Goal: Communication & Community: Answer question/provide support

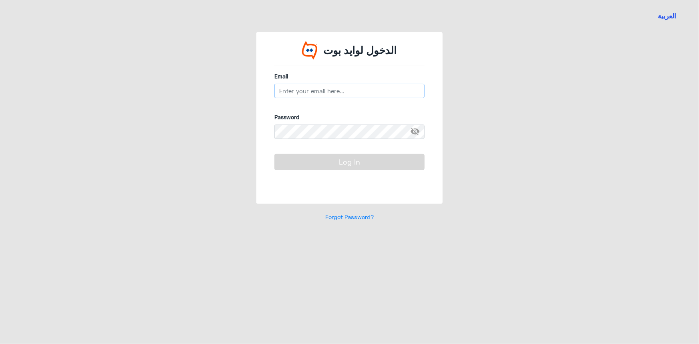
click at [322, 94] on input "email" at bounding box center [350, 91] width 150 height 14
click at [289, 91] on input "email" at bounding box center [350, 91] width 150 height 14
type input "n_qirnas@dallah-hospital.com"
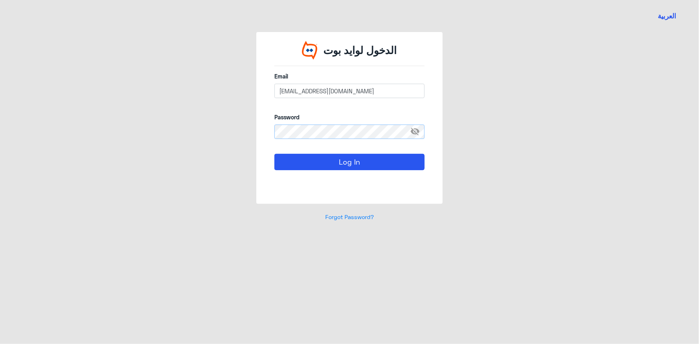
click at [275, 154] on button "Log In" at bounding box center [350, 162] width 150 height 16
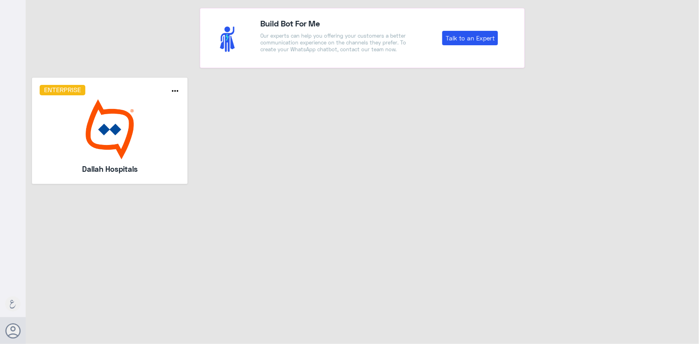
click at [120, 122] on img at bounding box center [110, 129] width 141 height 60
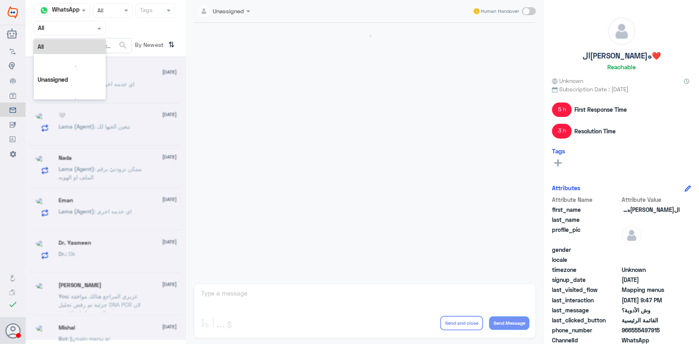
click at [86, 30] on div at bounding box center [69, 27] width 71 height 9
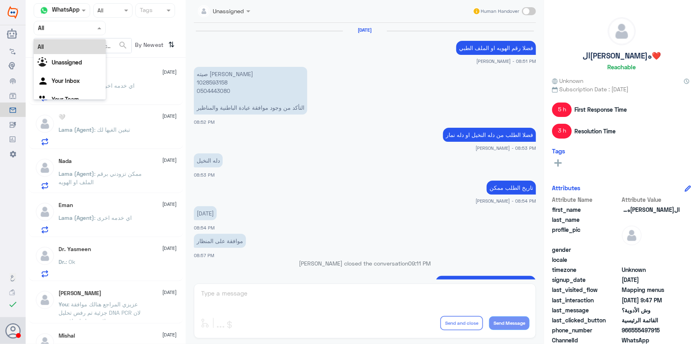
scroll to position [541, 0]
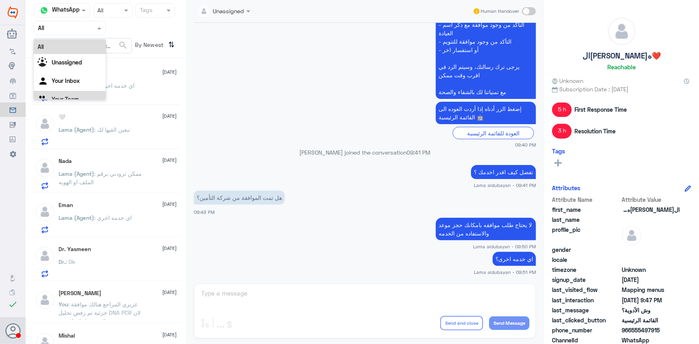
click at [77, 93] on div "Your Team" at bounding box center [70, 100] width 72 height 18
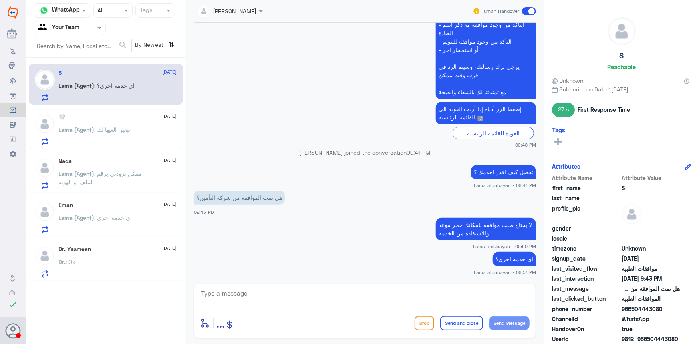
click at [88, 260] on div "Dr. : Ok" at bounding box center [118, 269] width 118 height 18
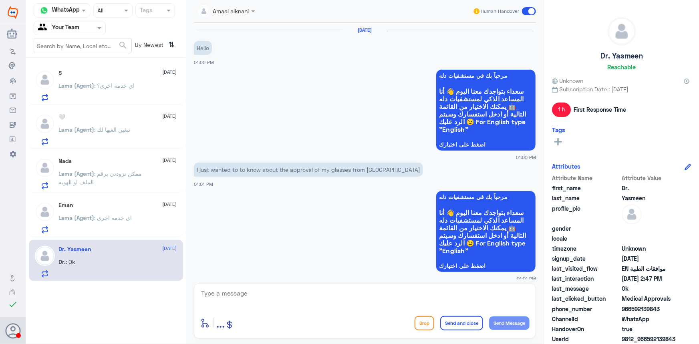
scroll to position [734, 0]
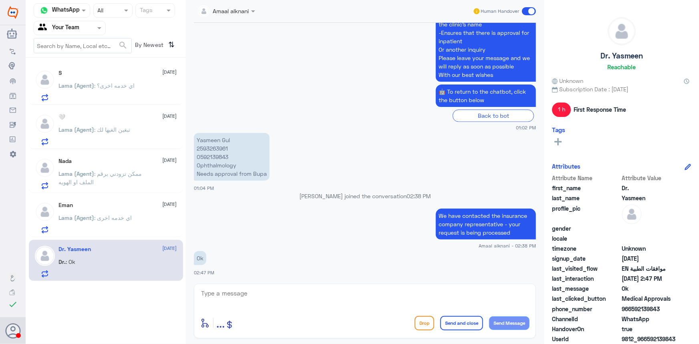
click at [214, 147] on p "Yasmeen Gul 2593263961 0592139843 Ophthalmology Needs approval from Bupa" at bounding box center [232, 157] width 76 height 48
copy p "2593263961"
click at [311, 295] on textarea at bounding box center [364, 298] width 329 height 20
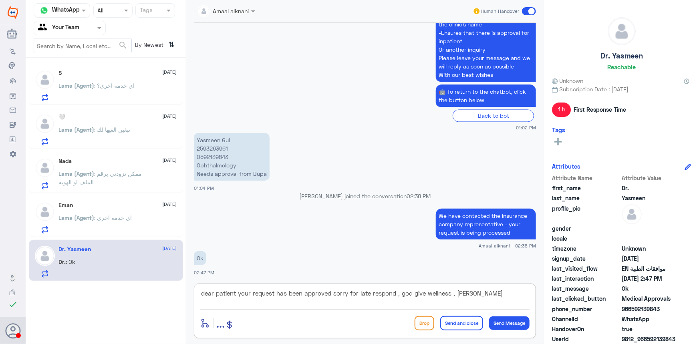
type textarea "dear patient your request has been approved sorry for late respond , god give w…"
click at [454, 322] on button "Send and close" at bounding box center [461, 323] width 43 height 14
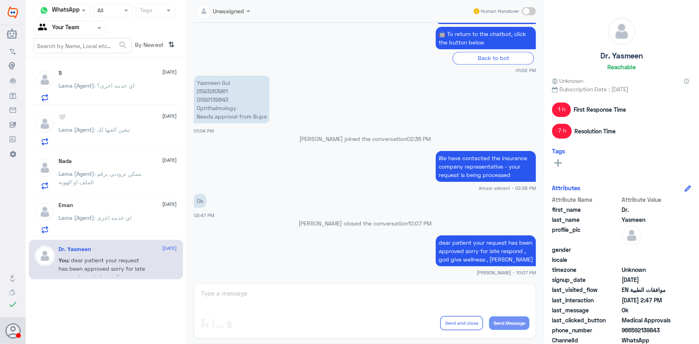
click at [122, 218] on span ": اي خدمه اخرى" at bounding box center [114, 217] width 38 height 7
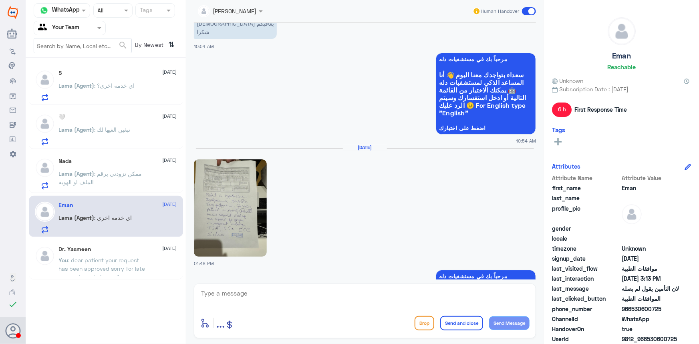
scroll to position [1214, 0]
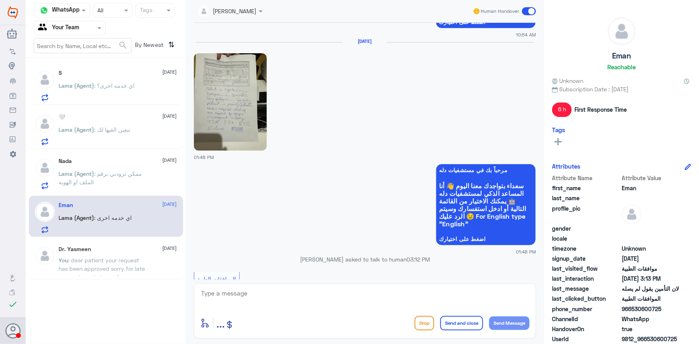
click at [234, 125] on img at bounding box center [230, 101] width 73 height 97
click at [112, 165] on div "Nada 14 August Lama (Agent) : ممكن تزودني برقم الملف او الهويه" at bounding box center [118, 174] width 118 height 32
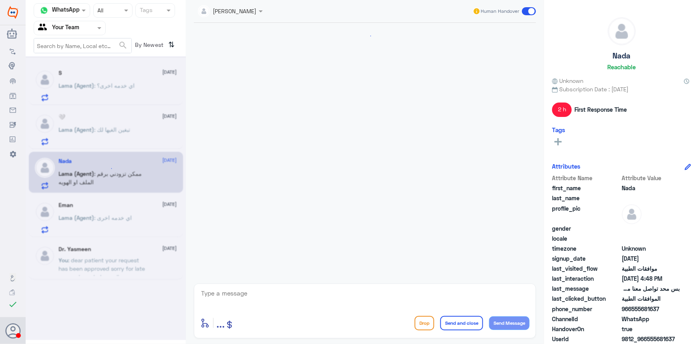
scroll to position [349, 0]
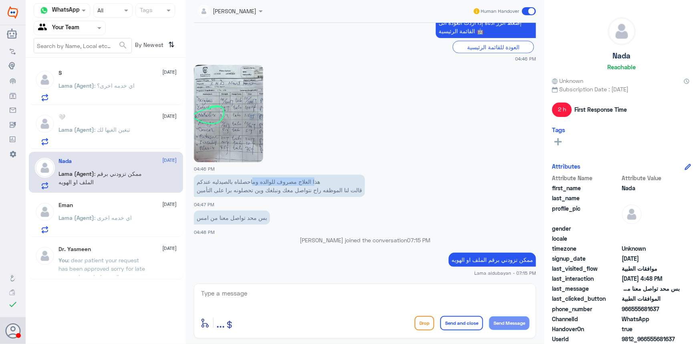
drag, startPoint x: 303, startPoint y: 180, endPoint x: 249, endPoint y: 185, distance: 54.4
click at [252, 185] on p "هذا العلاج مصروف للوالده وماحصلناه بالصيدليه عندكم قالت لنا الموظفه راح نتواصل …" at bounding box center [279, 186] width 171 height 22
click at [224, 184] on p "هذا العلاج مصروف للوالده وماحصلناه بالصيدليه عندكم قالت لنا الموظفه راح نتواصل …" at bounding box center [279, 186] width 171 height 22
click at [209, 184] on p "هذا العلاج مصروف للوالده وماحصلناه بالصيدليه عندكم قالت لنا الموظفه راح نتواصل …" at bounding box center [279, 186] width 171 height 22
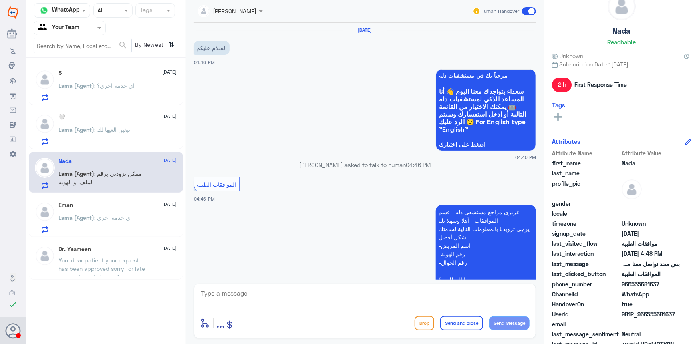
scroll to position [36, 0]
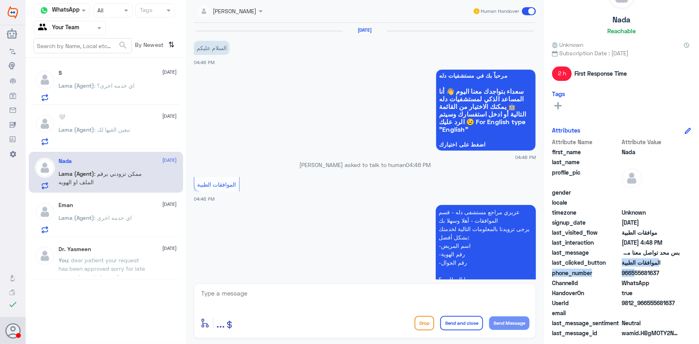
drag, startPoint x: 632, startPoint y: 270, endPoint x: 693, endPoint y: 268, distance: 61.0
click at [693, 268] on div "Nada Reachable Unknown Subscription Date : 08/14/2025 2 h First Response Time T…" at bounding box center [621, 173] width 155 height 347
click at [637, 274] on span "966555681637" at bounding box center [651, 273] width 58 height 8
drag, startPoint x: 632, startPoint y: 273, endPoint x: 685, endPoint y: 271, distance: 52.9
click at [685, 271] on div "phone_number 966555681637" at bounding box center [621, 274] width 139 height 10
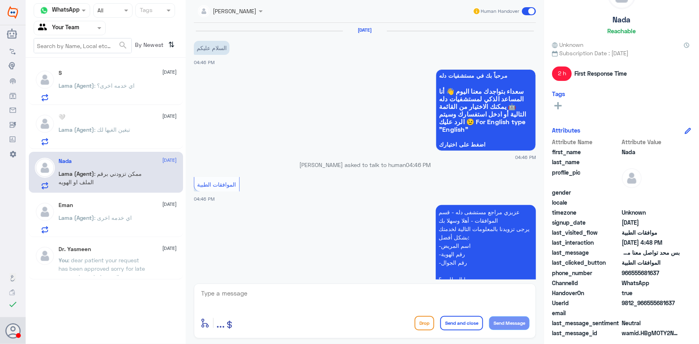
copy span "555681637"
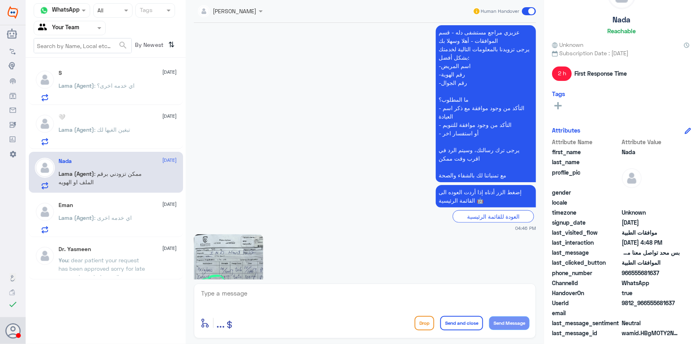
scroll to position [182, 0]
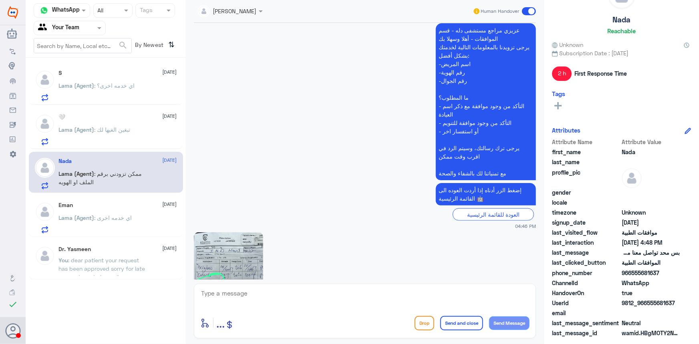
click at [239, 236] on img at bounding box center [228, 280] width 69 height 97
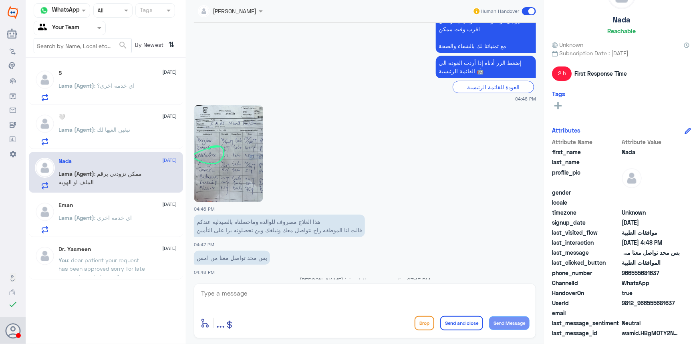
scroll to position [350, 0]
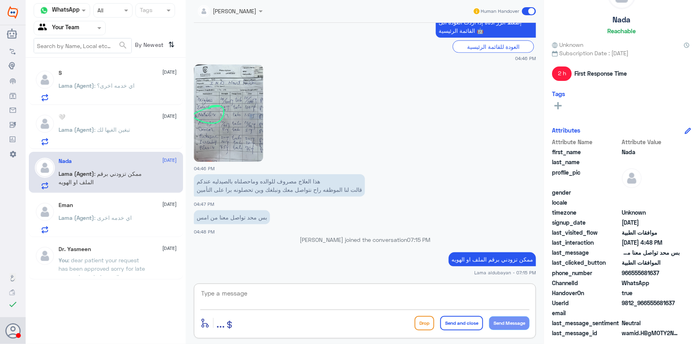
click at [304, 291] on textarea at bounding box center [364, 298] width 329 height 20
type textarea "عزيزي المراجع تم تحويلك من قبل التامين الى صيدلية النهدي"
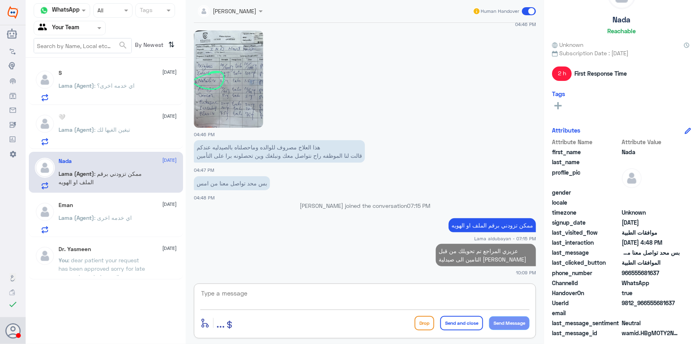
paste textarea "2)Al Nahdi Medical Company under Preauth ID 120768251"
type textarea "2)Al Nahdi Medical Company under Preauth ID 120768251"
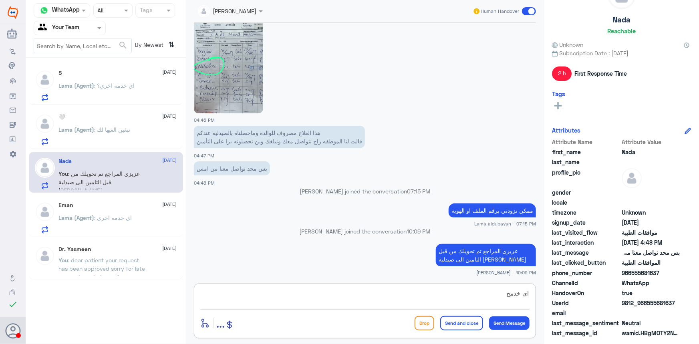
scroll to position [418, 0]
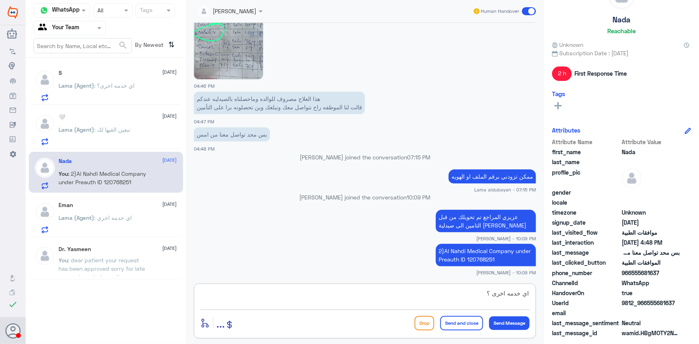
type textarea "اي خدمه اخرى ؟"
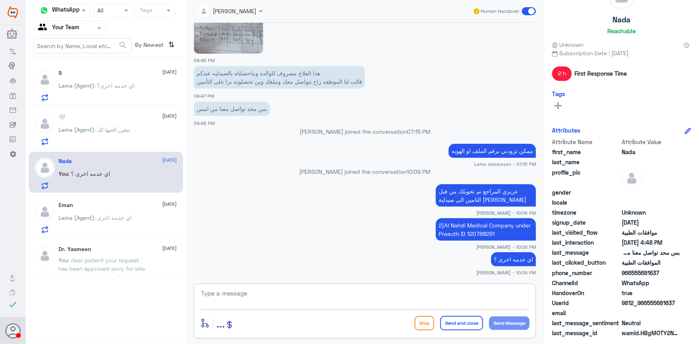
click at [97, 142] on p "Lama (Agent) : تبغين الغيها لك" at bounding box center [95, 135] width 72 height 20
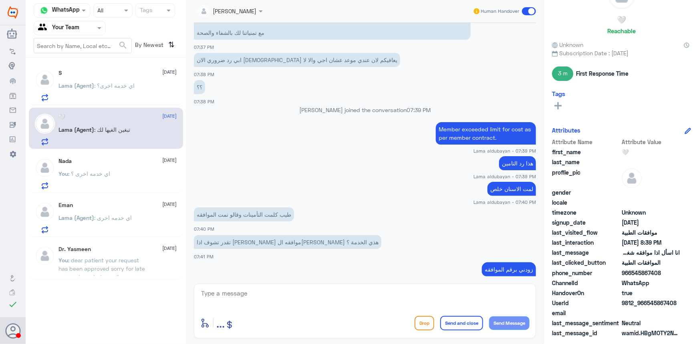
scroll to position [232, 0]
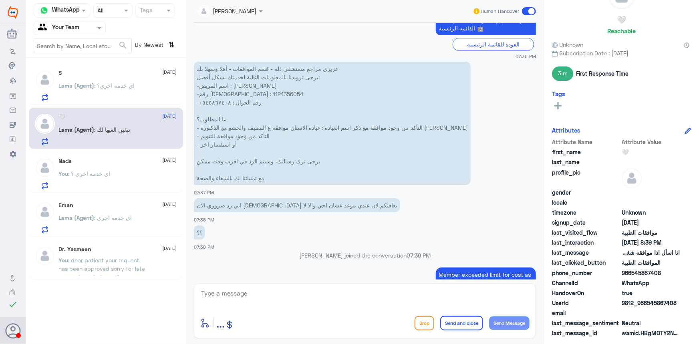
click at [208, 92] on p "عزيزي مراجع مستشفى دله - قسم الموافقات - أهلا وسهلا بك يرجى تزويدنا بالمعلومات …" at bounding box center [332, 123] width 277 height 123
copy p "1124356054"
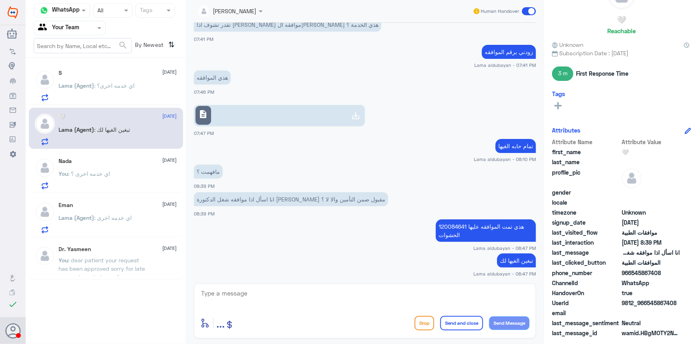
scroll to position [597, 0]
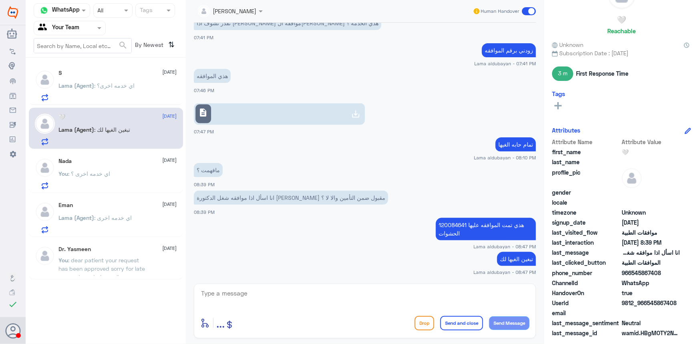
click at [298, 108] on link "description" at bounding box center [279, 114] width 171 height 22
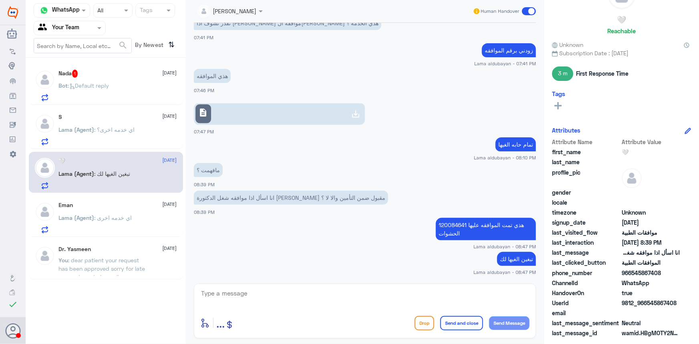
click at [112, 129] on span ": اي خدمه اخرى؟" at bounding box center [115, 129] width 40 height 7
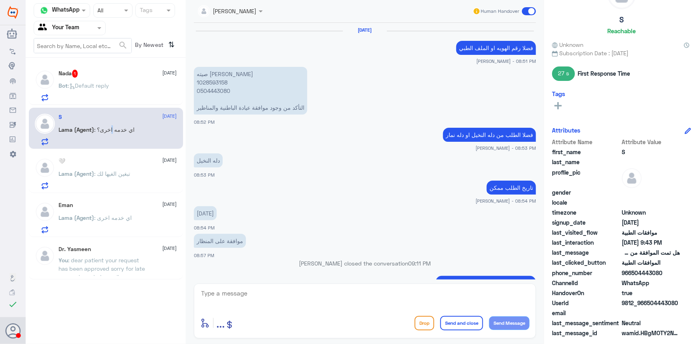
scroll to position [541, 0]
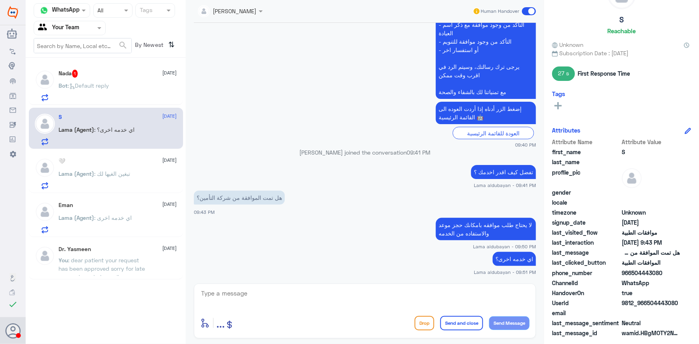
click at [137, 94] on div "Bot : Default reply" at bounding box center [118, 92] width 118 height 18
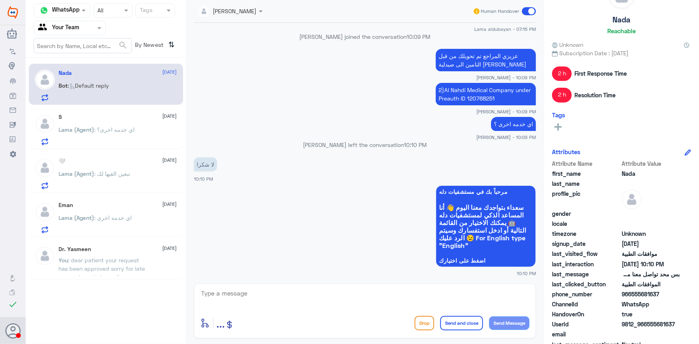
scroll to position [594, 0]
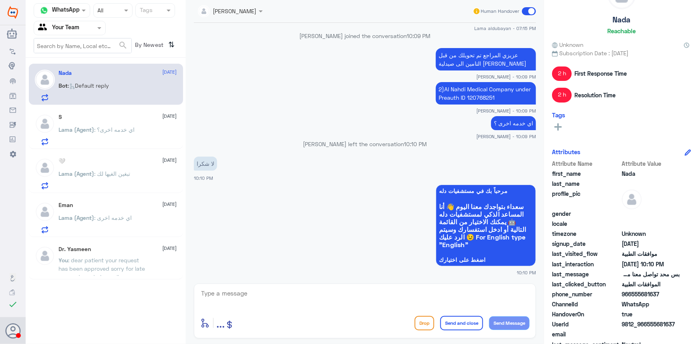
click at [293, 300] on textarea at bounding box center [364, 298] width 329 height 20
type textarea "العفو قدامكم العافية"
click at [456, 326] on button "Send and close" at bounding box center [461, 323] width 43 height 14
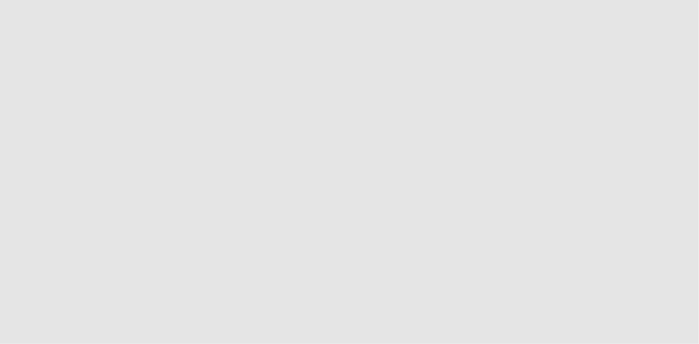
click at [180, 35] on app-root at bounding box center [349, 172] width 699 height 344
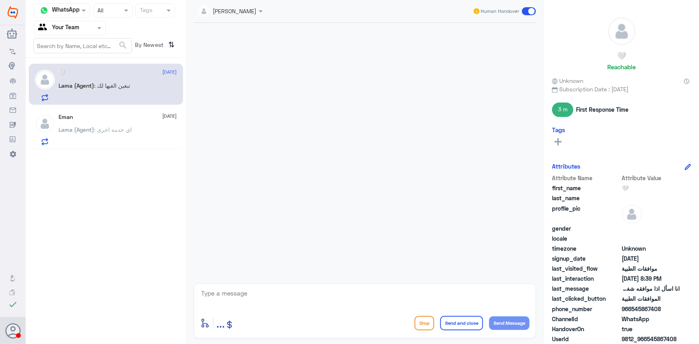
click at [116, 134] on p "Lama (Agent) : اي خدمه اخرى" at bounding box center [95, 135] width 73 height 20
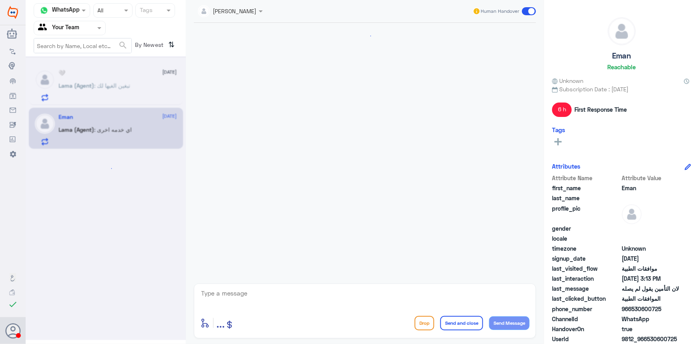
scroll to position [762, 0]
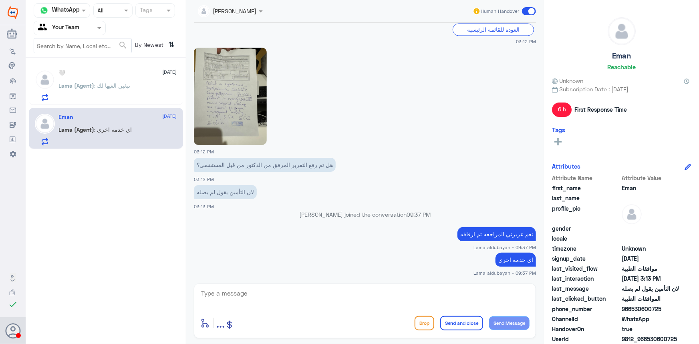
click at [124, 96] on p "Lama (Agent) : تبغين الغيها لك" at bounding box center [95, 91] width 72 height 20
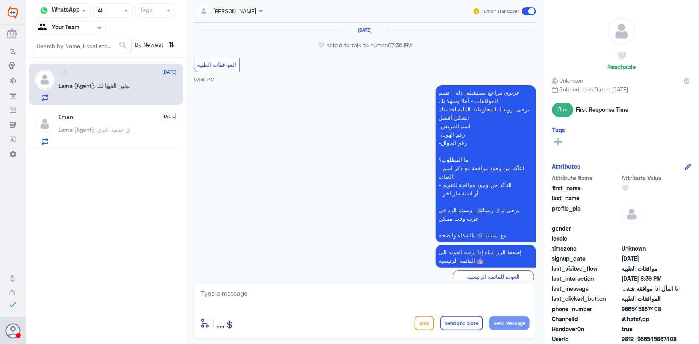
scroll to position [597, 0]
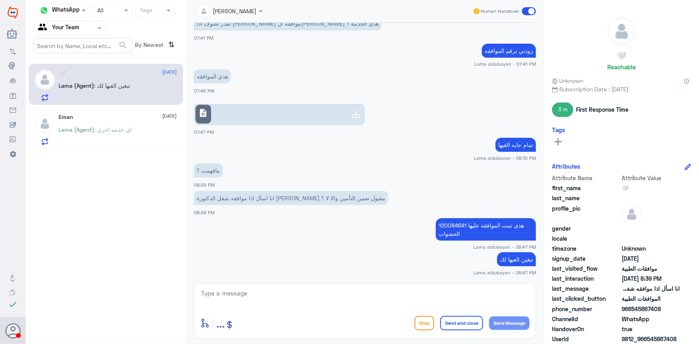
click at [118, 125] on p "Lama (Agent) : اي خدمه اخرى" at bounding box center [95, 135] width 73 height 20
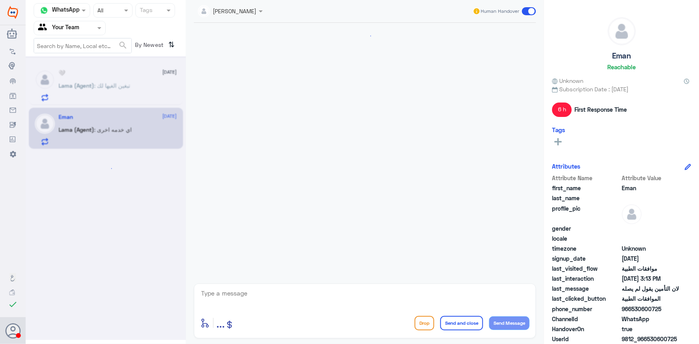
scroll to position [762, 0]
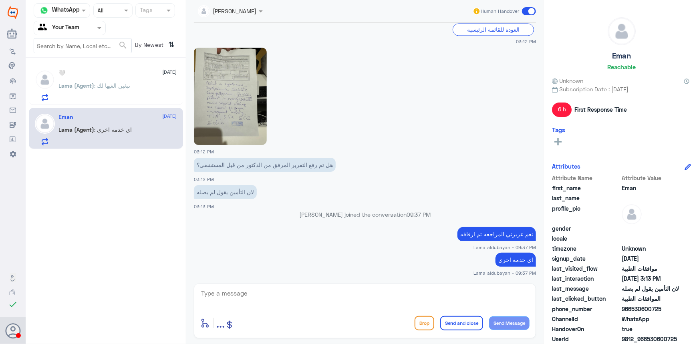
click at [131, 89] on p "Lama (Agent) : تبغين الغيها لك" at bounding box center [95, 91] width 72 height 20
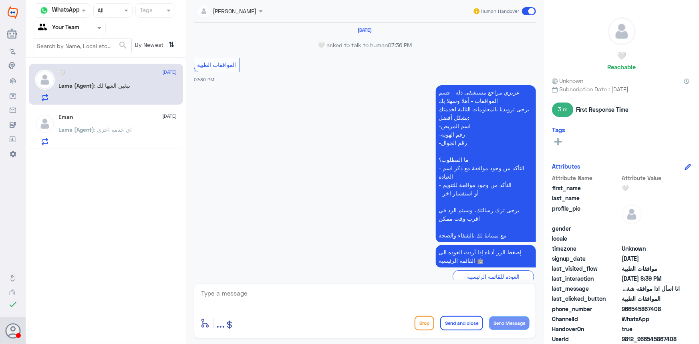
scroll to position [597, 0]
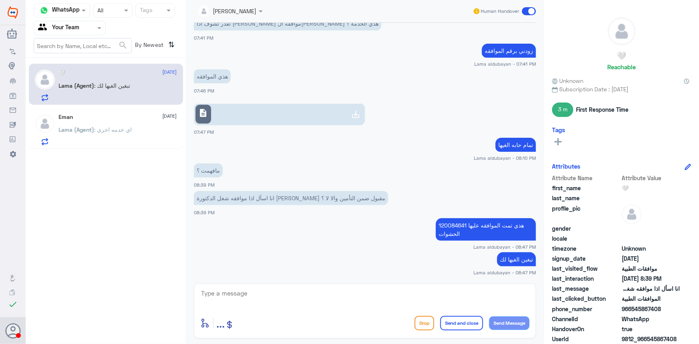
click at [135, 138] on div "Lama (Agent) : اي خدمه اخرى" at bounding box center [118, 136] width 118 height 18
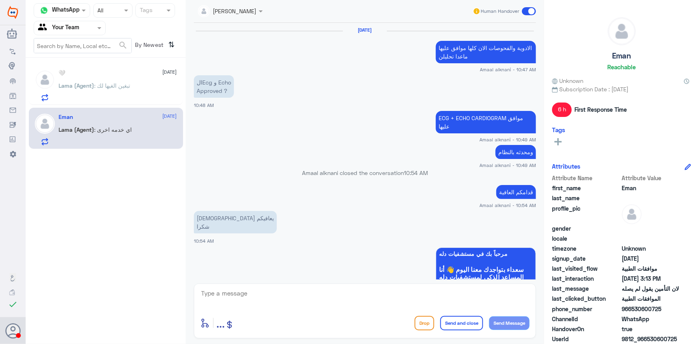
scroll to position [762, 0]
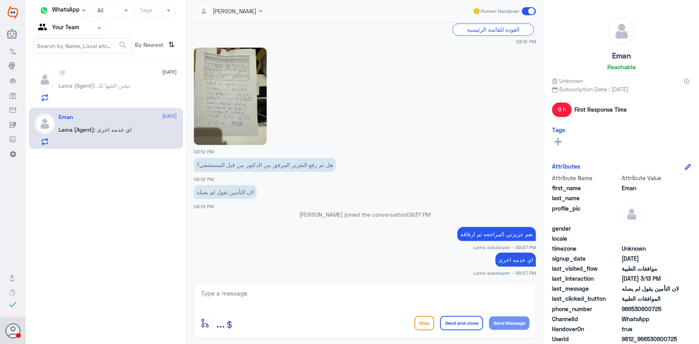
click at [109, 96] on p "Lama (Agent) : تبغين الغيها لك" at bounding box center [95, 91] width 72 height 20
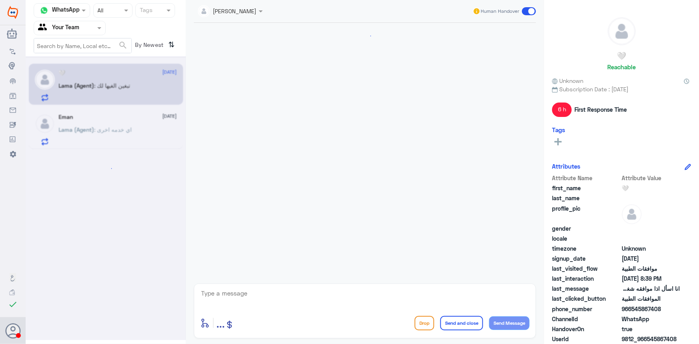
scroll to position [597, 0]
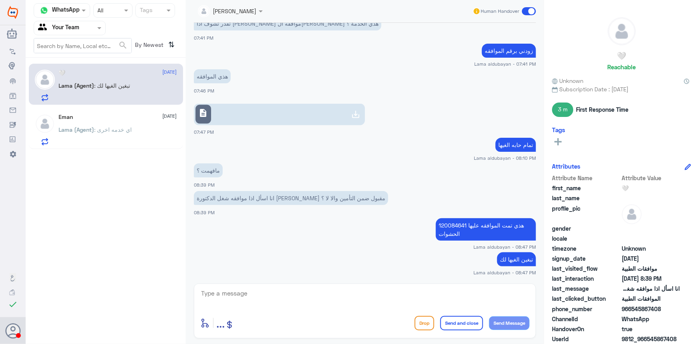
click at [128, 127] on span ": اي خدمه اخرى" at bounding box center [114, 129] width 38 height 7
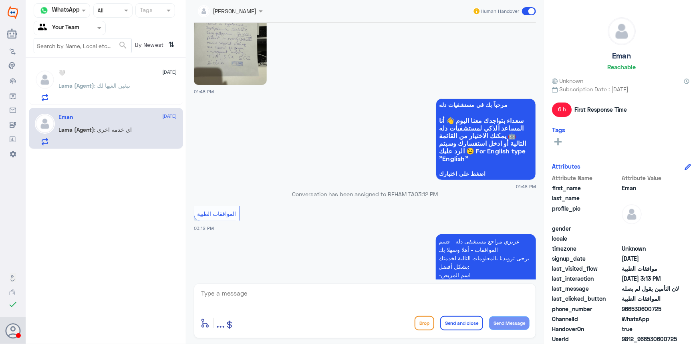
scroll to position [252, 0]
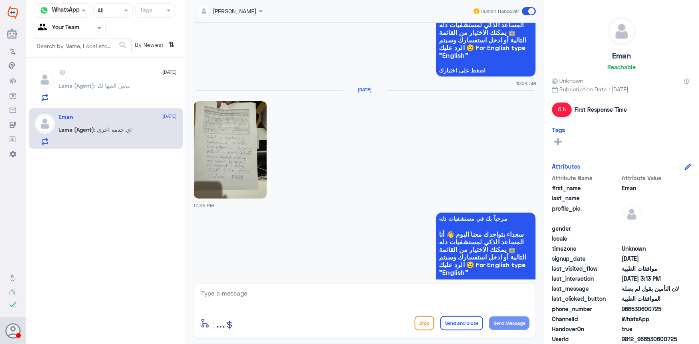
click at [149, 97] on div "Lama (Agent) : تبغين الغيها لك" at bounding box center [118, 92] width 118 height 18
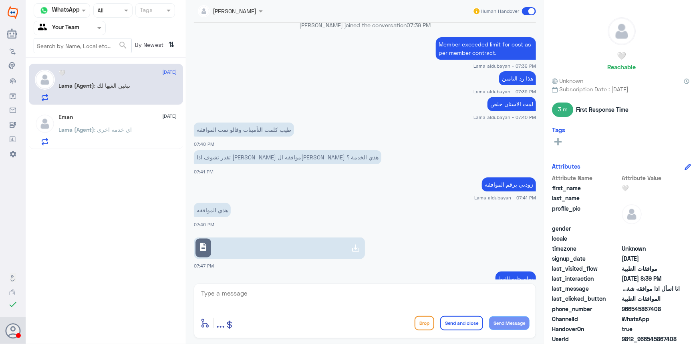
scroll to position [560, 0]
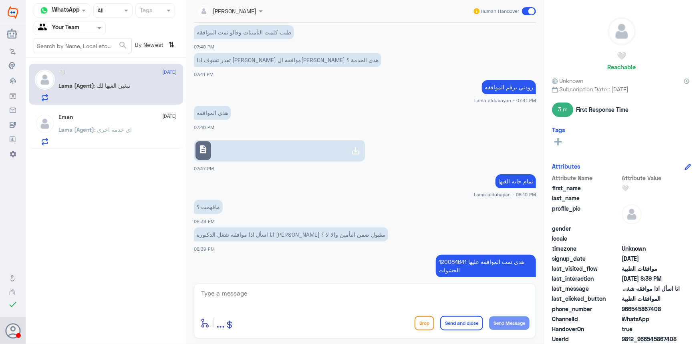
click at [105, 130] on span ": اي خدمه اخرى" at bounding box center [114, 129] width 38 height 7
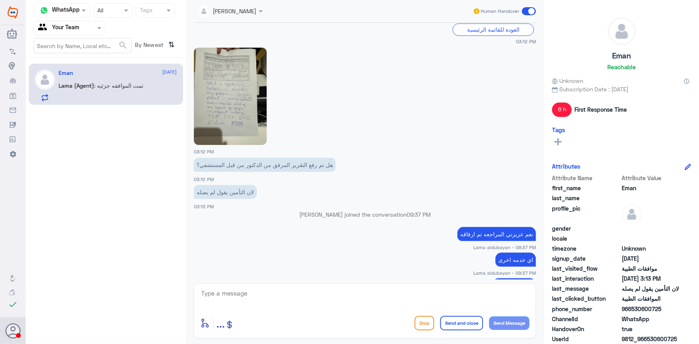
scroll to position [814, 0]
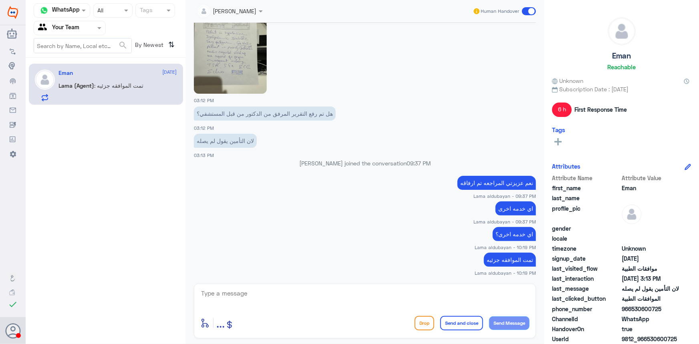
click at [88, 25] on div at bounding box center [69, 27] width 71 height 9
click at [85, 79] on div "Your Inbox" at bounding box center [70, 82] width 72 height 18
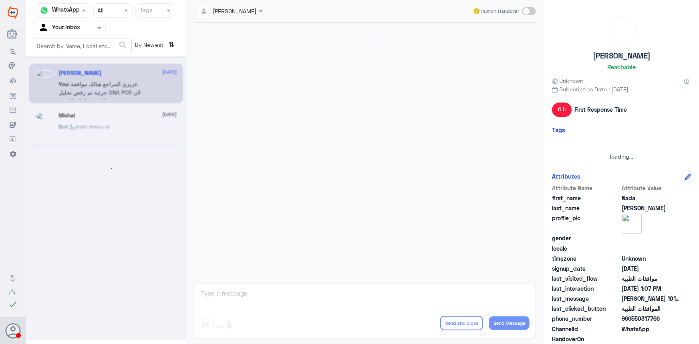
scroll to position [374, 0]
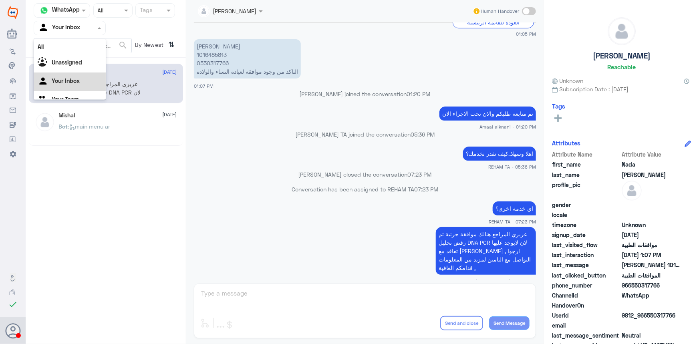
click at [61, 32] on input "text" at bounding box center [60, 27] width 44 height 9
click at [85, 89] on div "Your Team" at bounding box center [70, 90] width 72 height 18
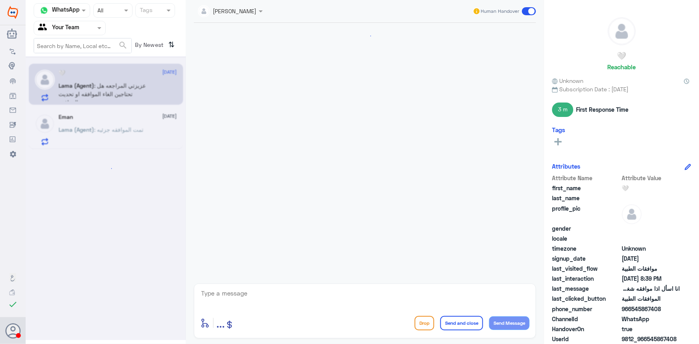
scroll to position [614, 0]
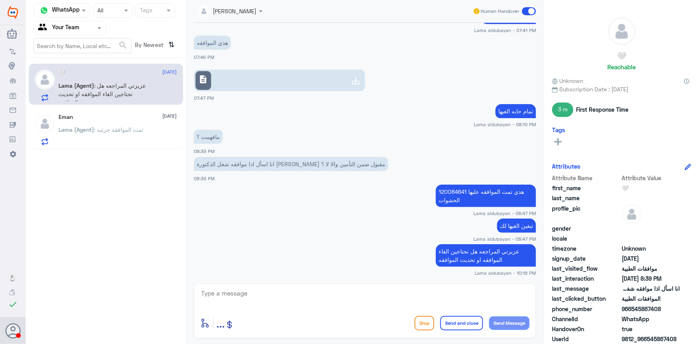
click at [123, 127] on span ": تمت الموافقه جزئيه" at bounding box center [119, 129] width 49 height 7
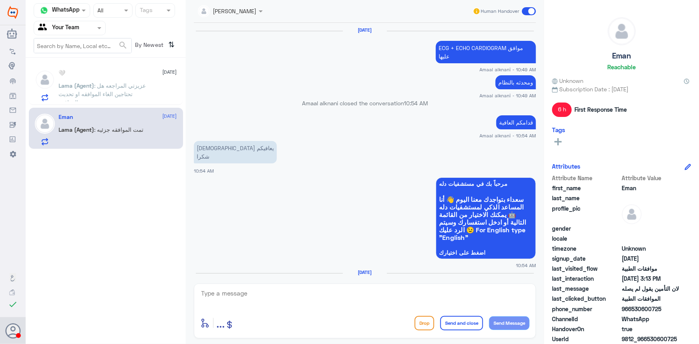
scroll to position [744, 0]
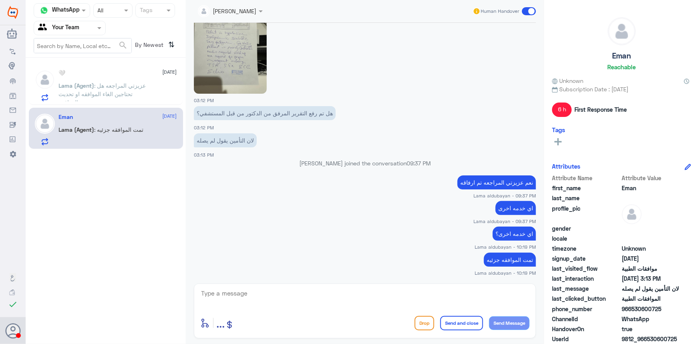
click at [122, 91] on span ": عزيزتي المراجعه هل تحتاجين الغاء الموافقه او تحديث الموافقه" at bounding box center [102, 94] width 87 height 24
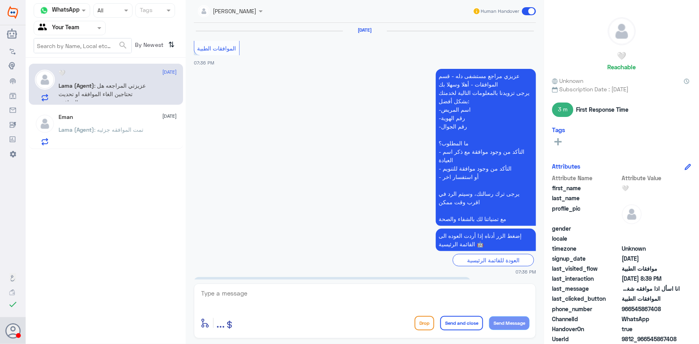
scroll to position [614, 0]
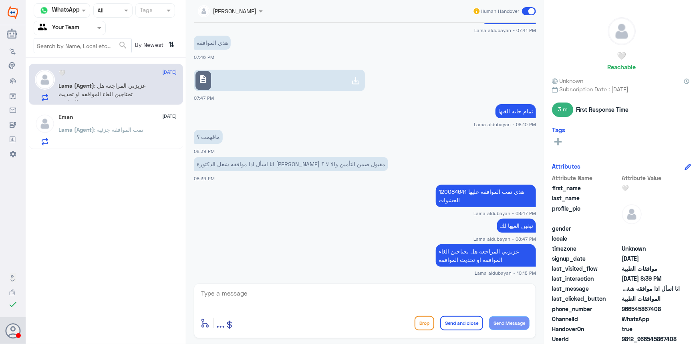
click at [103, 39] on input "text" at bounding box center [82, 45] width 97 height 14
click at [95, 32] on span at bounding box center [100, 28] width 10 height 8
click at [91, 64] on div "Your Inbox" at bounding box center [70, 72] width 72 height 18
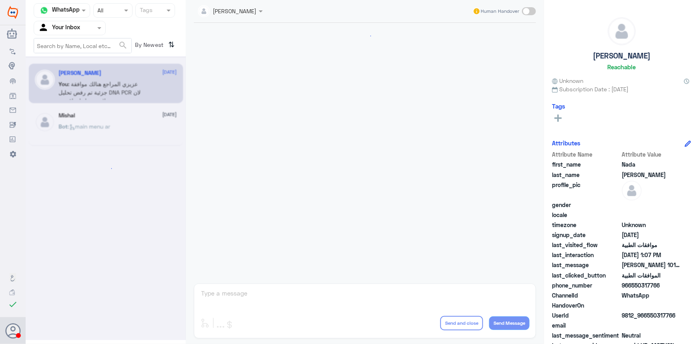
scroll to position [374, 0]
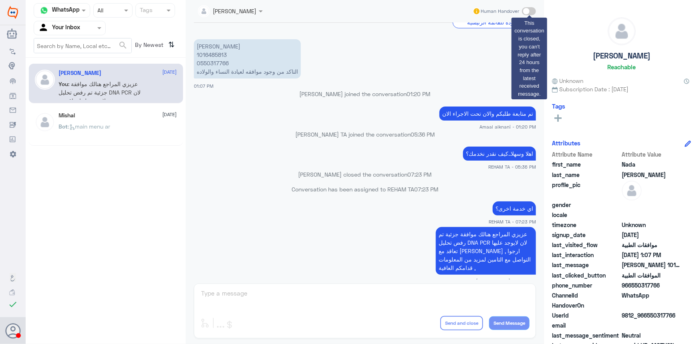
click at [527, 13] on span at bounding box center [529, 11] width 14 height 8
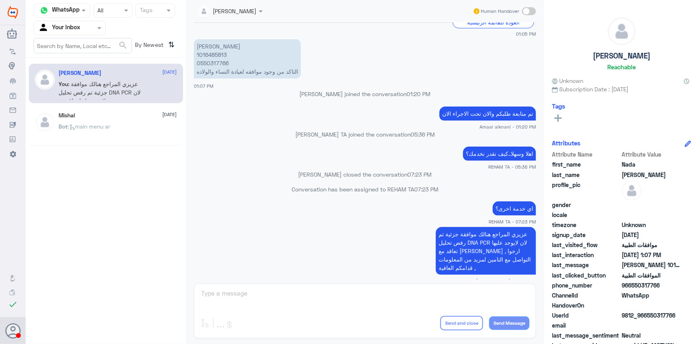
click at [457, 77] on app-msgs-text "ندى عبدالله الرصيص 1016485813 0550317766 التاكد من وجود موافقه لعيادة النساء وا…" at bounding box center [365, 59] width 342 height 40
click at [72, 128] on icon at bounding box center [72, 127] width 6 height 6
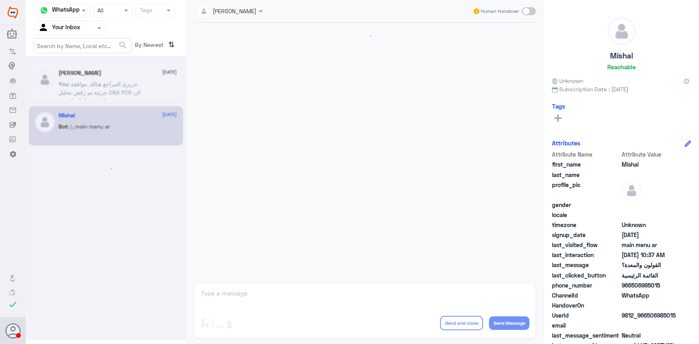
scroll to position [821, 0]
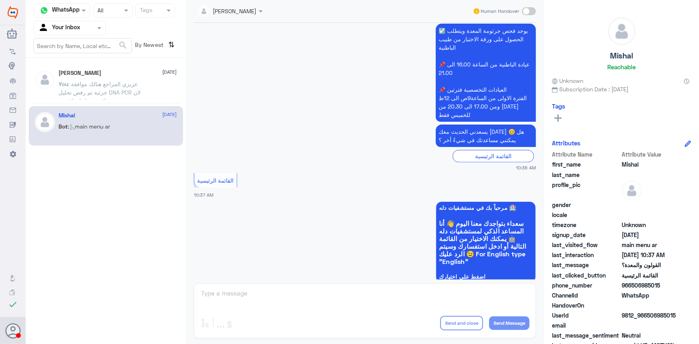
click at [84, 90] on span ": عزيزي المراجع هنالك موافقة جزئية تم رفض تحليل DNA PCR لان لايوجد عليها تعاقد …" at bounding box center [103, 105] width 88 height 49
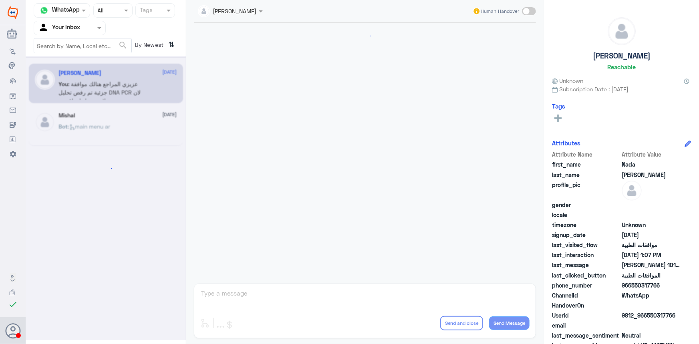
scroll to position [374, 0]
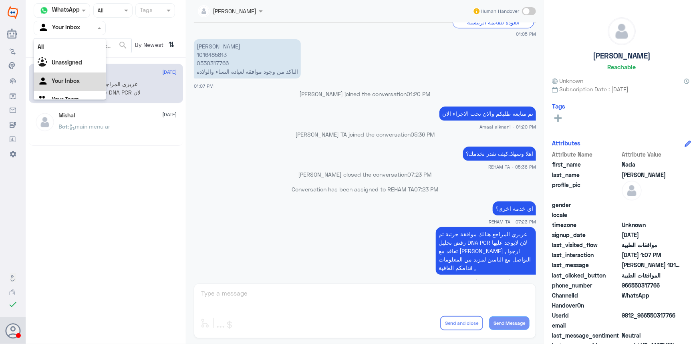
click at [59, 24] on input "text" at bounding box center [60, 27] width 44 height 9
click at [72, 84] on div "Your Team" at bounding box center [70, 90] width 72 height 18
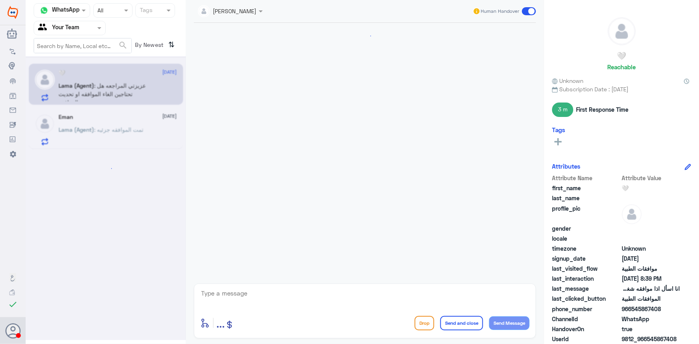
scroll to position [614, 0]
